Goal: Book appointment/travel/reservation

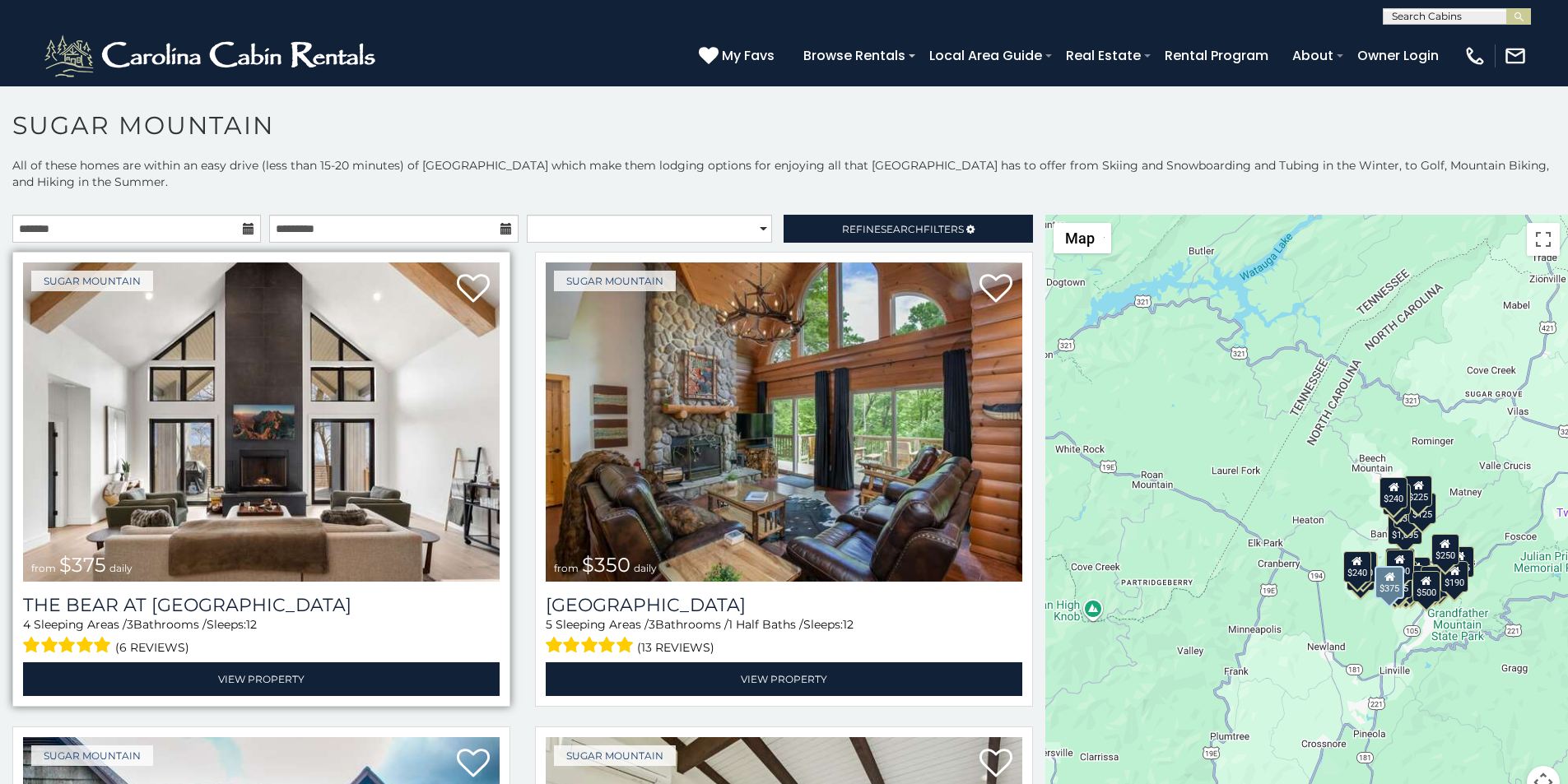
scroll to position [35, 0]
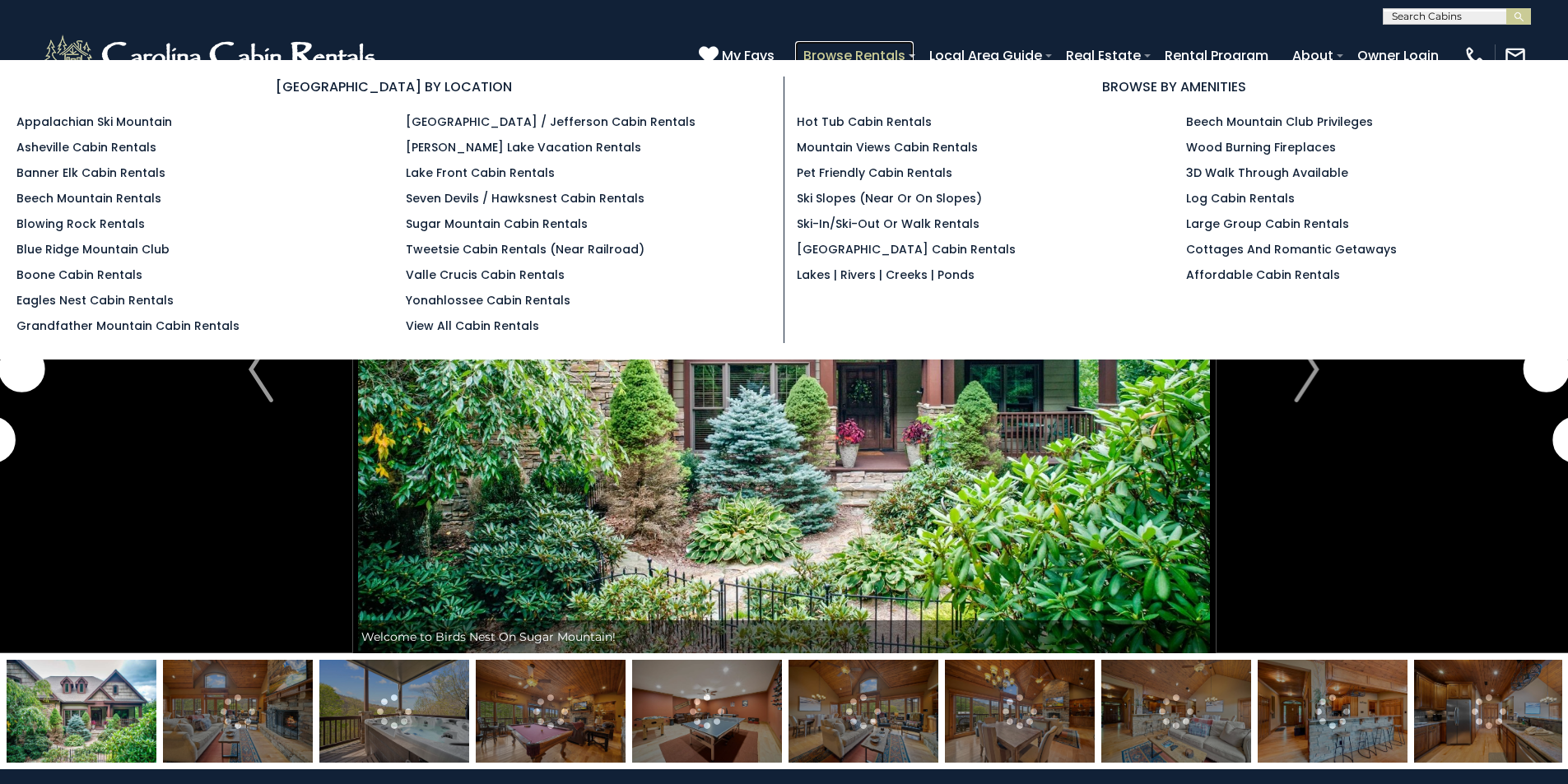
click at [913, 46] on link "Browse Rentals" at bounding box center [854, 55] width 118 height 29
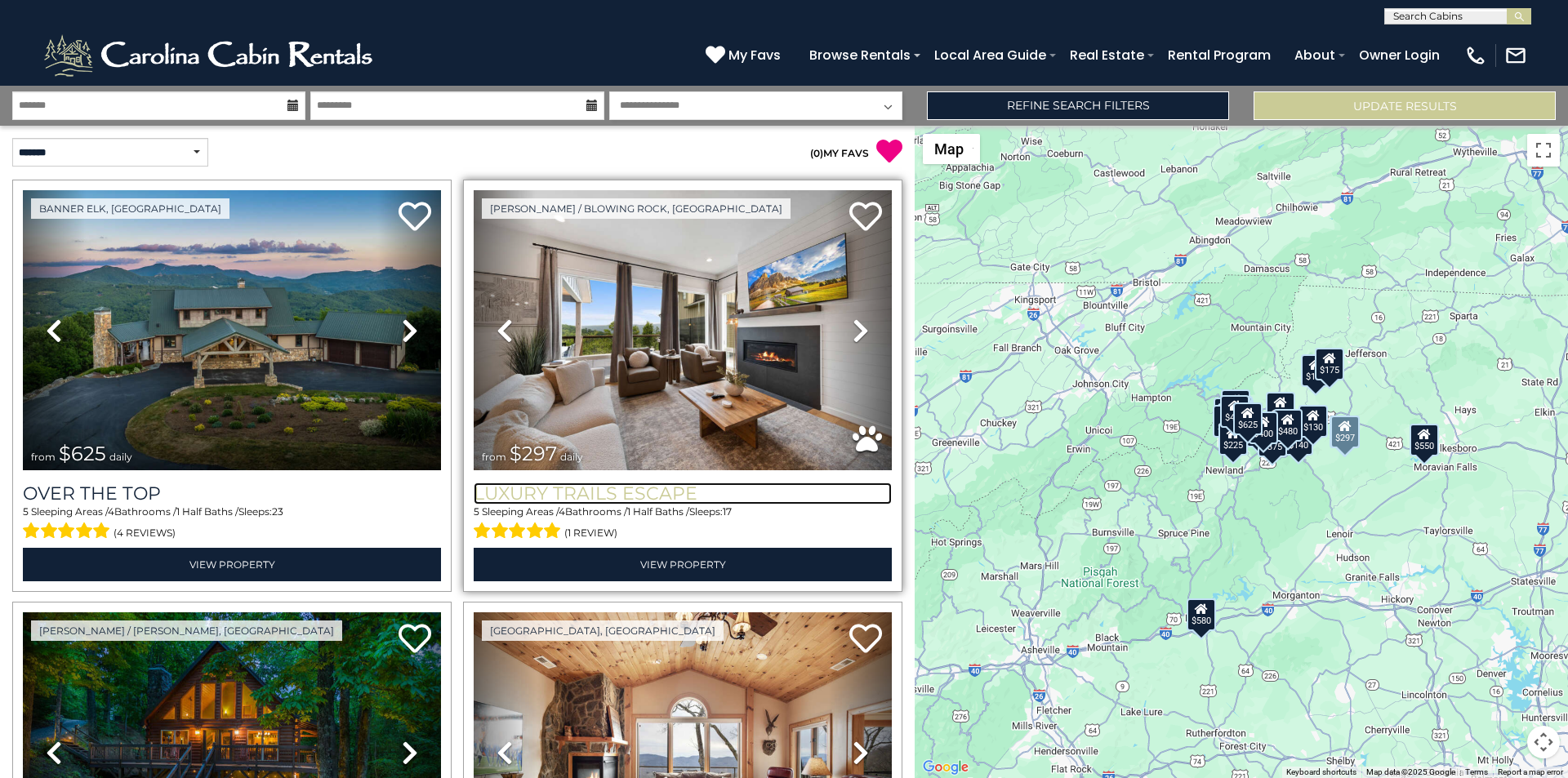
click at [512, 482] on h3 "Luxury Trails Escape" at bounding box center [682, 493] width 418 height 23
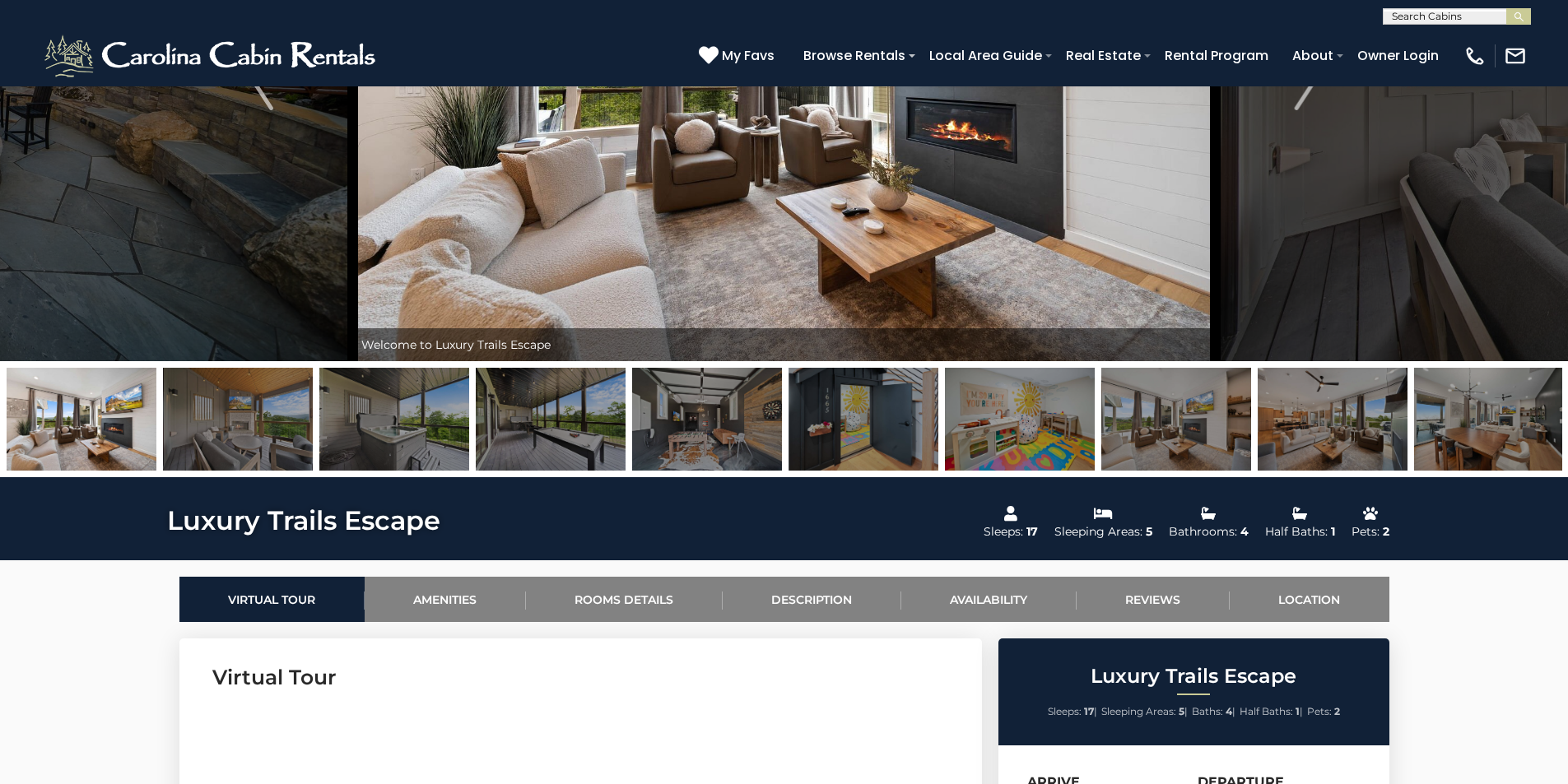
scroll to position [446, 0]
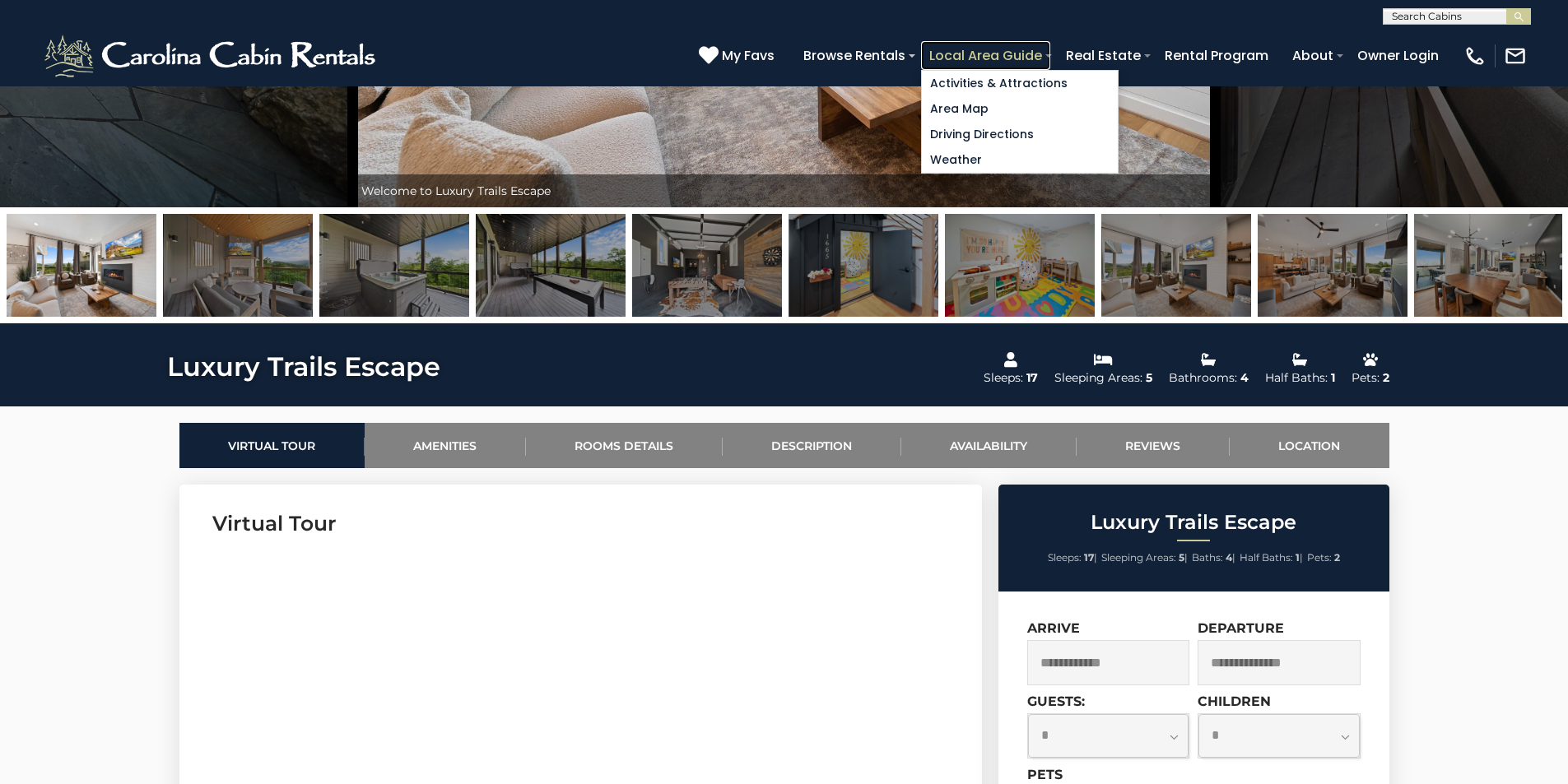
click at [1050, 46] on link "Local Area Guide" at bounding box center [985, 55] width 129 height 29
